Goal: Communication & Community: Ask a question

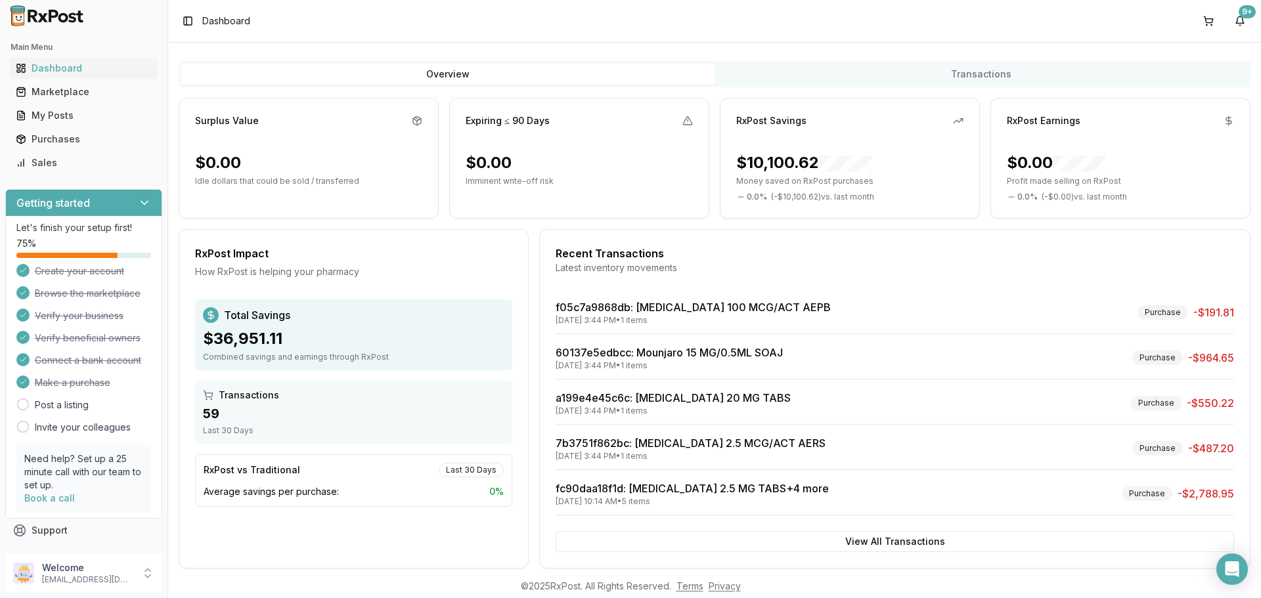
scroll to position [83, 0]
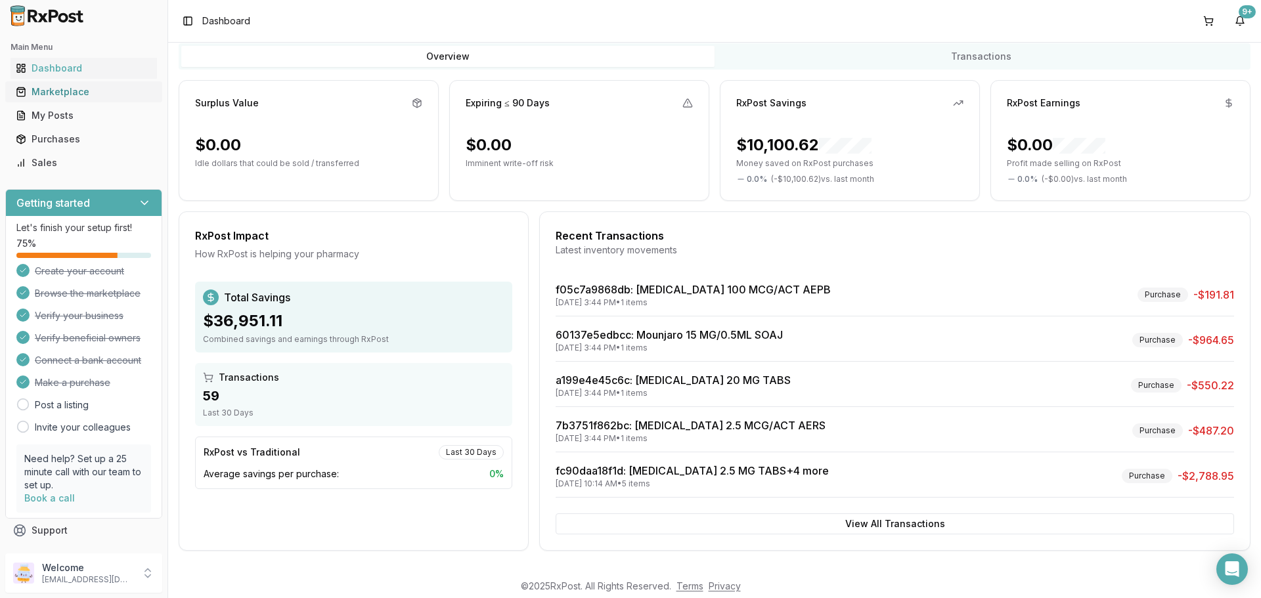
click at [81, 95] on div "Marketplace" at bounding box center [84, 91] width 136 height 13
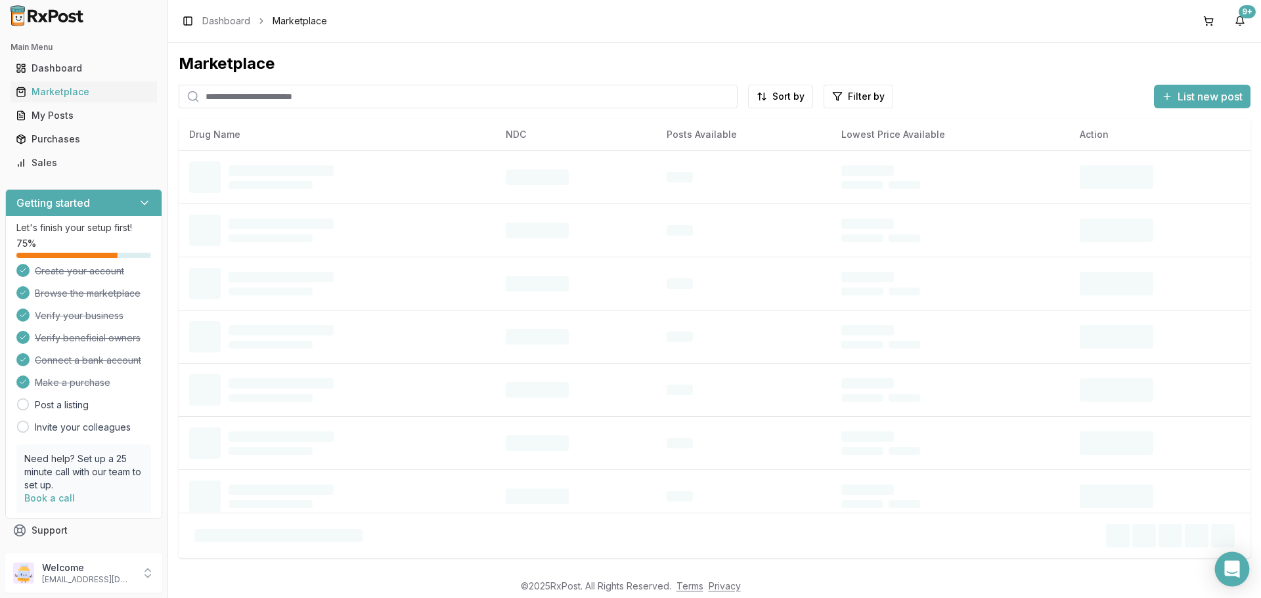
click at [1230, 567] on icon "Open Intercom Messenger" at bounding box center [1231, 569] width 15 height 17
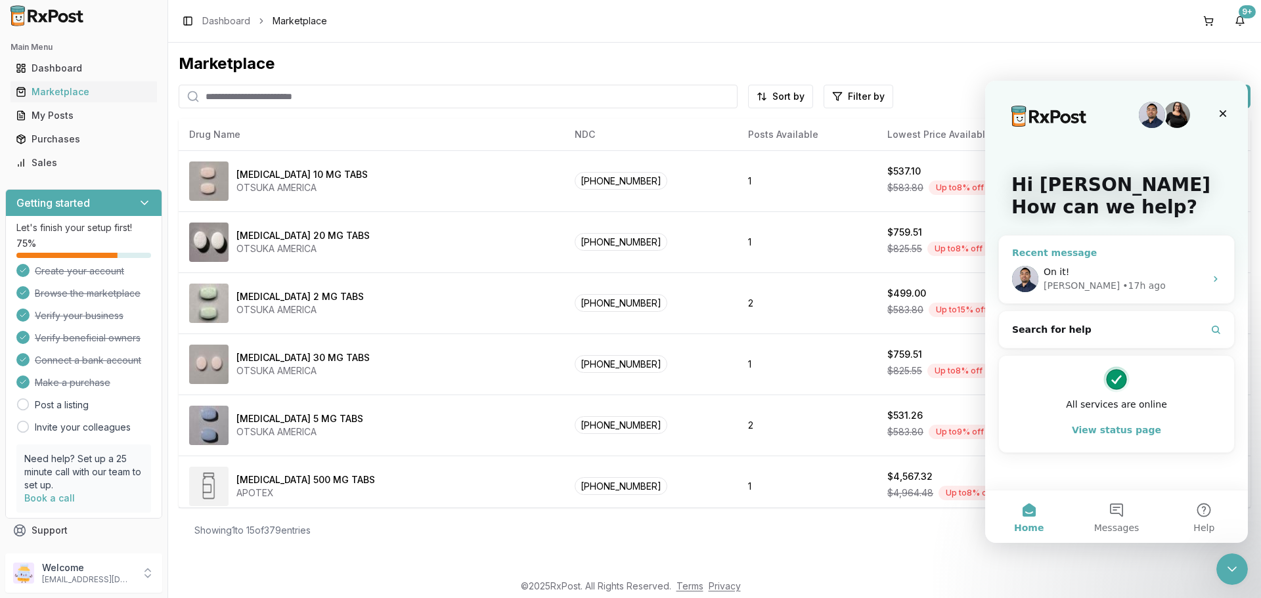
click at [1050, 272] on span "On it!" at bounding box center [1057, 272] width 26 height 11
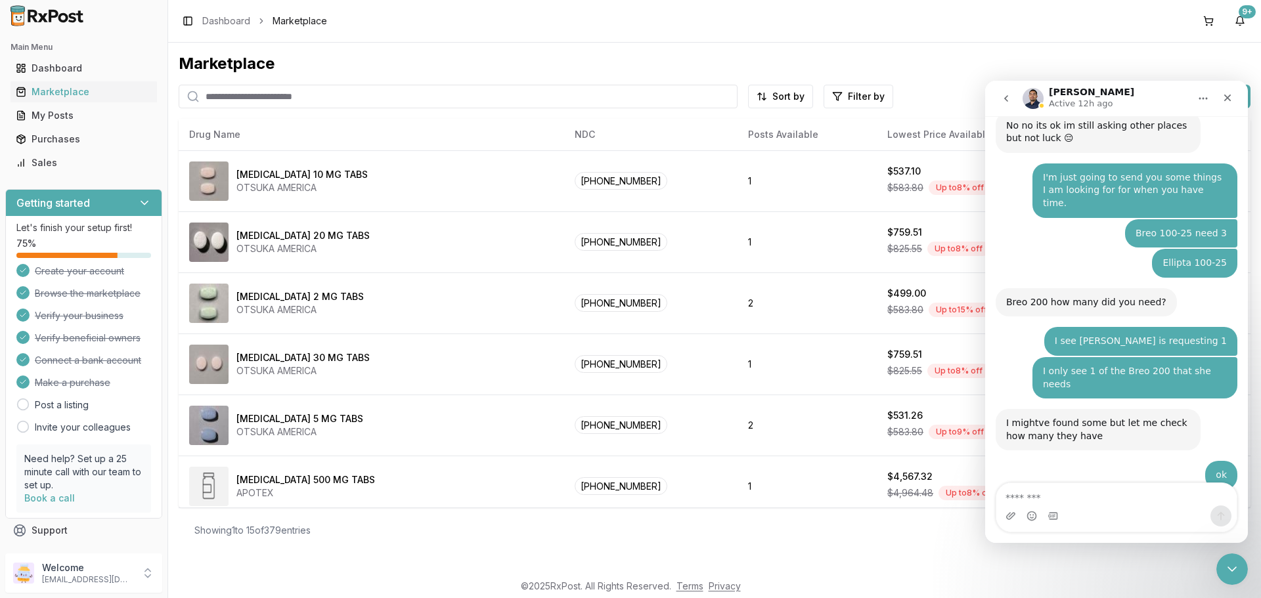
scroll to position [9899, 0]
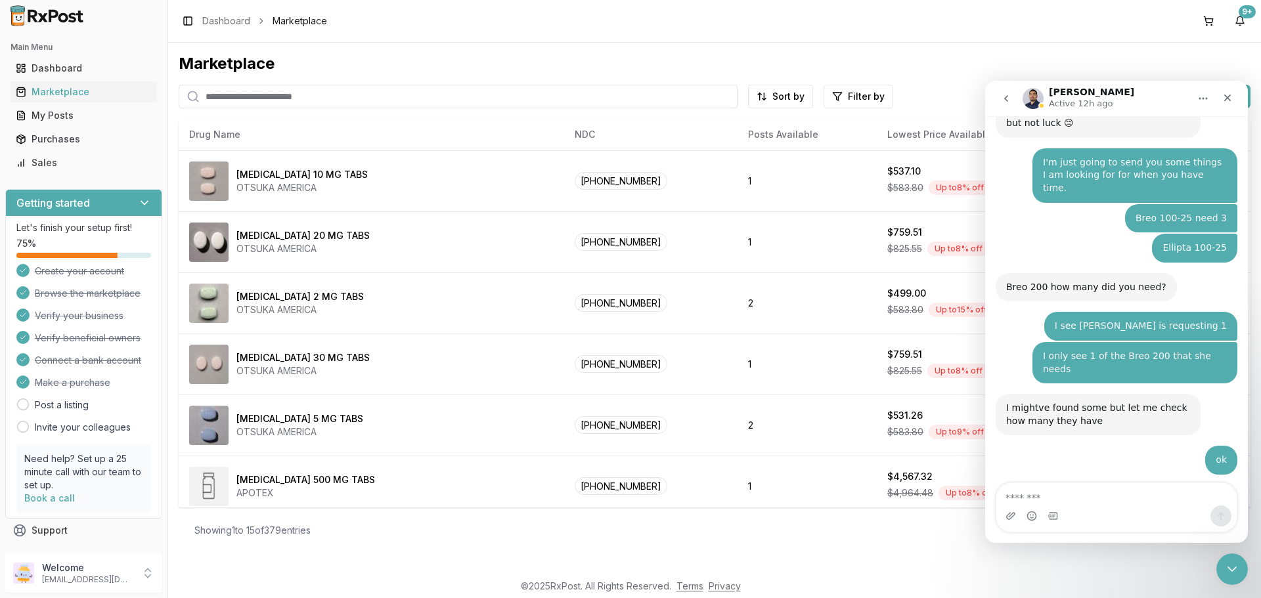
click at [1026, 499] on textarea "Message…" at bounding box center [1116, 494] width 240 height 22
type textarea "**********"
click at [1218, 522] on button "Send a message…" at bounding box center [1221, 516] width 21 height 21
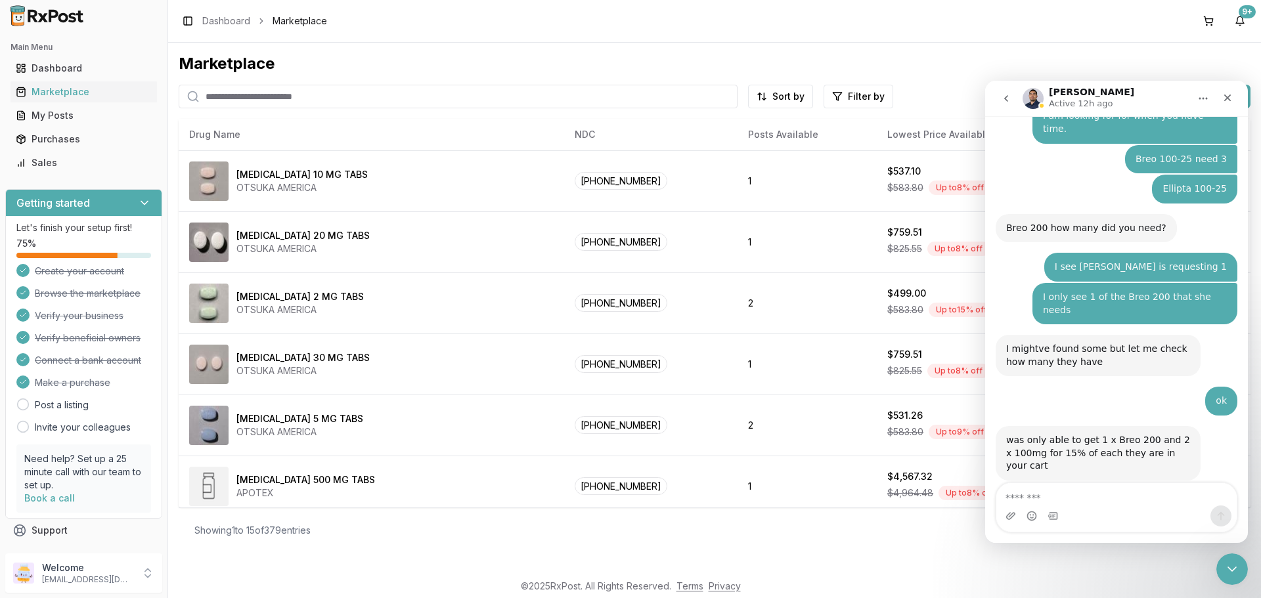
scroll to position [9956, 0]
